Goal: Task Accomplishment & Management: Use online tool/utility

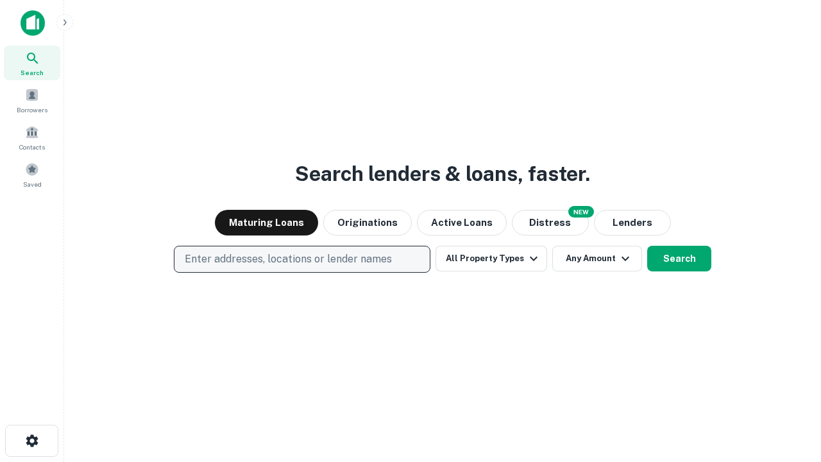
click at [301, 259] on p "Enter addresses, locations or lender names" at bounding box center [288, 258] width 207 height 15
type input "**********"
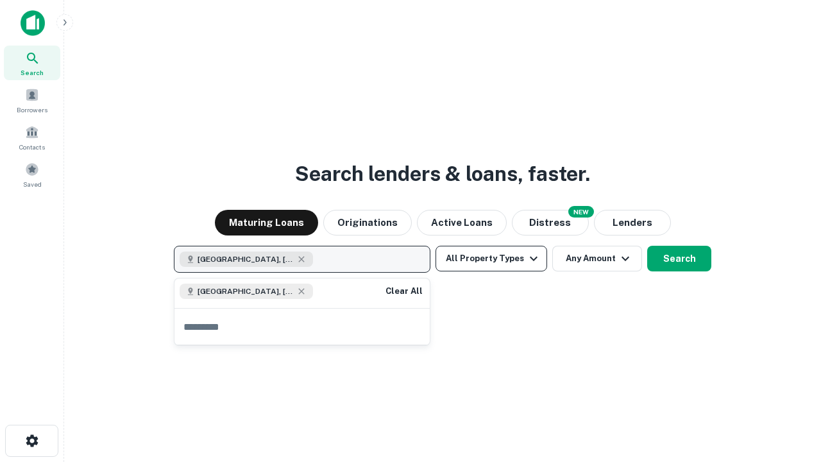
click at [491, 258] on button "All Property Types" at bounding box center [491, 259] width 112 height 26
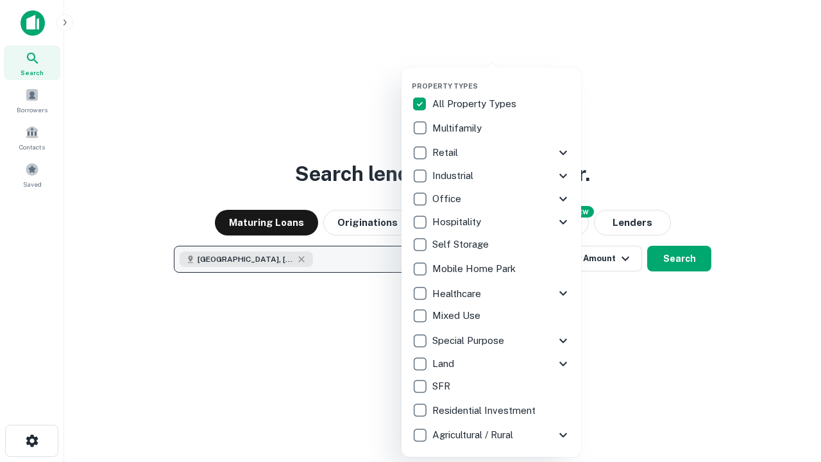
click at [501, 78] on button "button" at bounding box center [502, 78] width 180 height 1
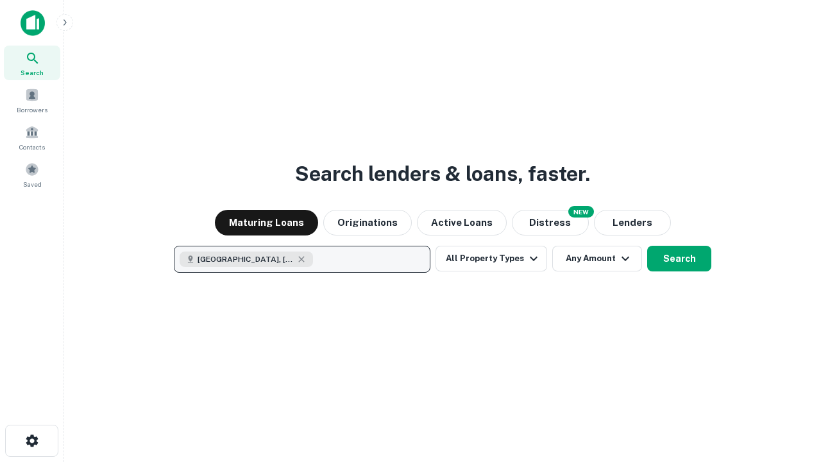
scroll to position [21, 0]
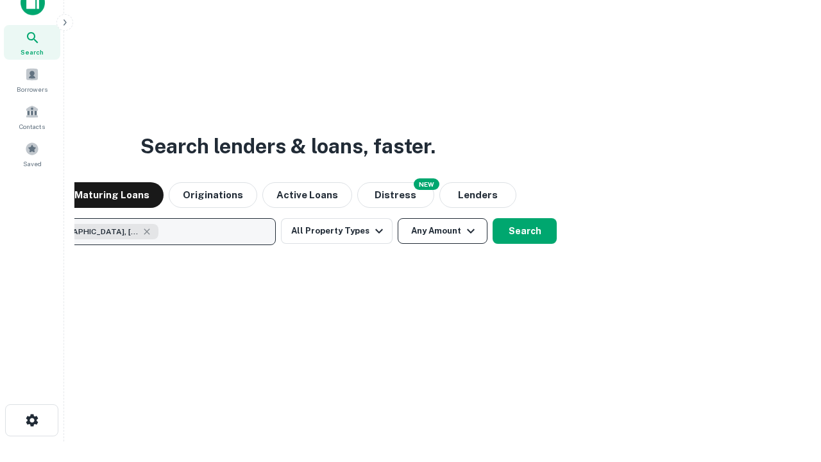
click at [398, 218] on button "Any Amount" at bounding box center [443, 231] width 90 height 26
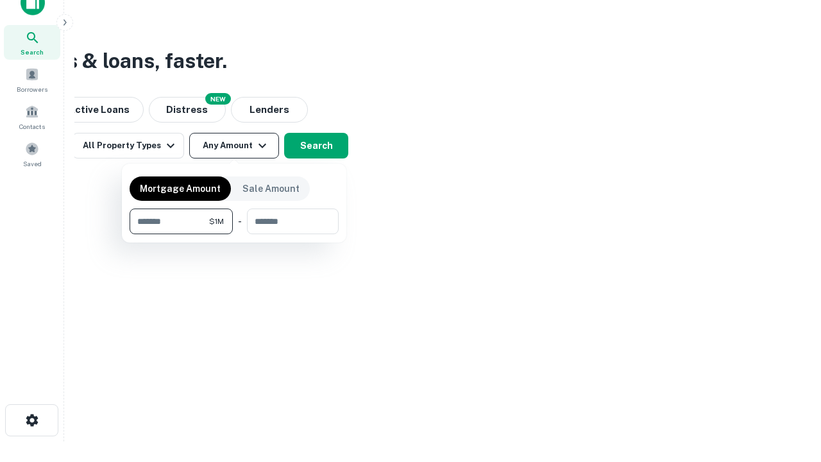
type input "*******"
click at [234, 234] on button "button" at bounding box center [234, 234] width 209 height 1
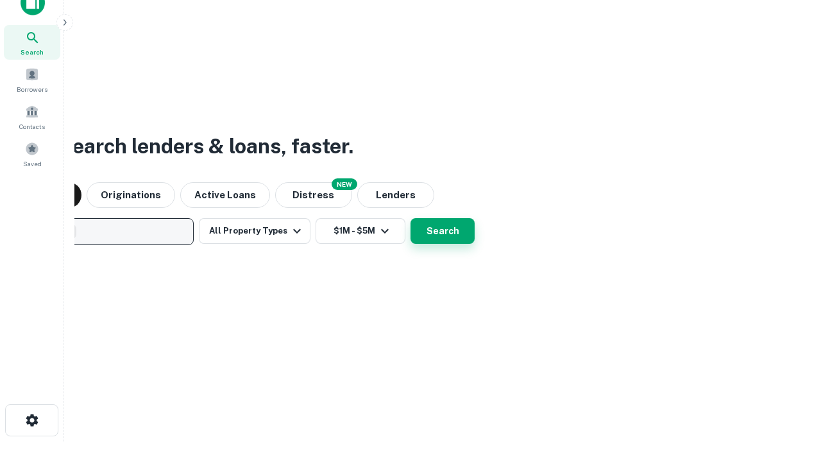
click at [410, 218] on button "Search" at bounding box center [442, 231] width 64 height 26
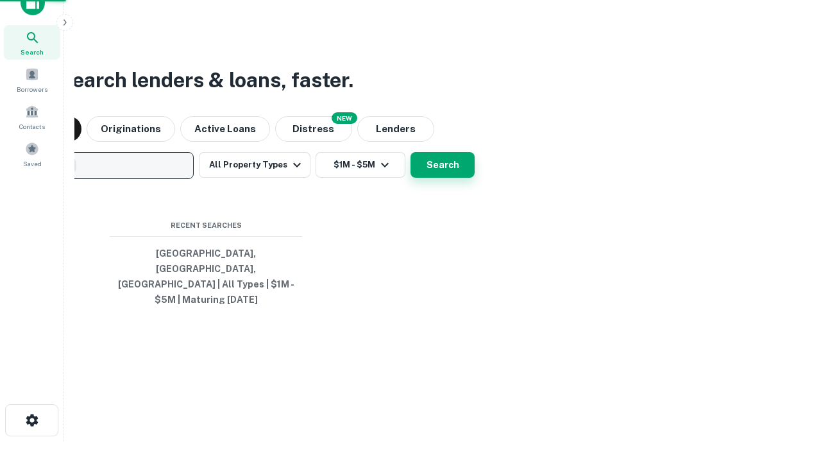
scroll to position [42, 363]
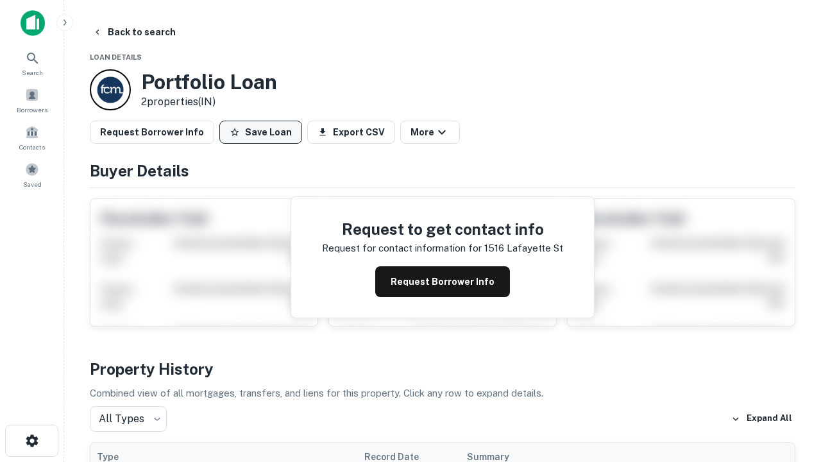
click at [260, 132] on button "Save Loan" at bounding box center [260, 132] width 83 height 23
click at [264, 132] on button "Loan Saved" at bounding box center [263, 132] width 88 height 23
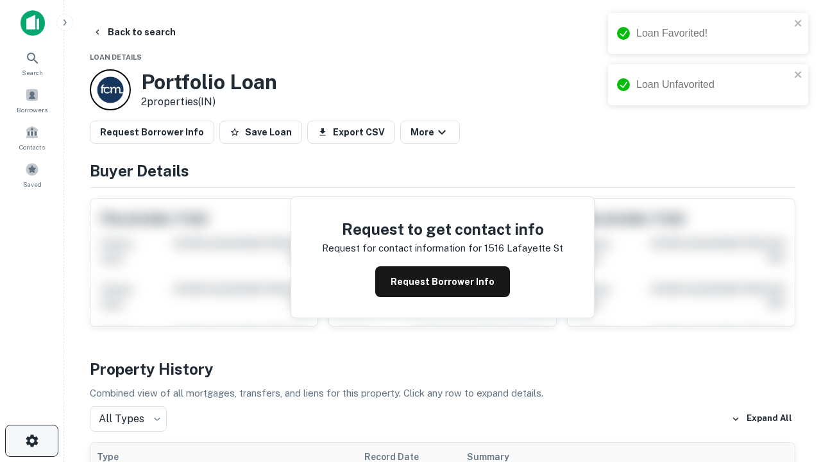
click at [31, 441] on icon "button" at bounding box center [31, 440] width 15 height 15
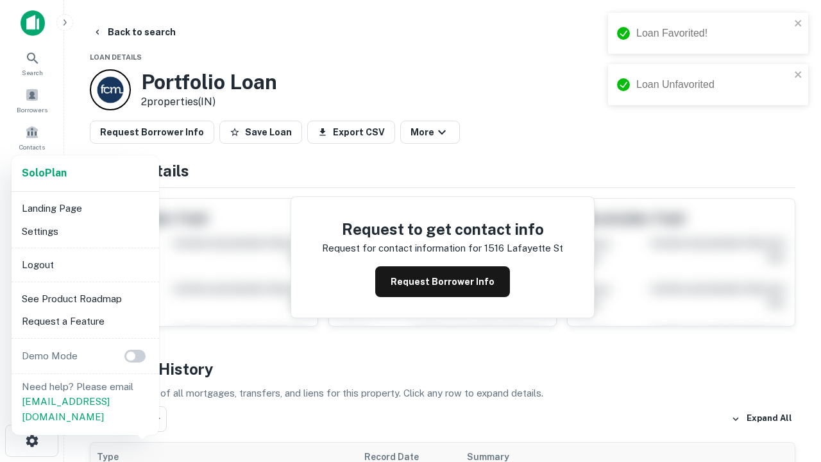
click at [85, 264] on li "Logout" at bounding box center [85, 264] width 137 height 23
